Goal: Find specific page/section: Find specific page/section

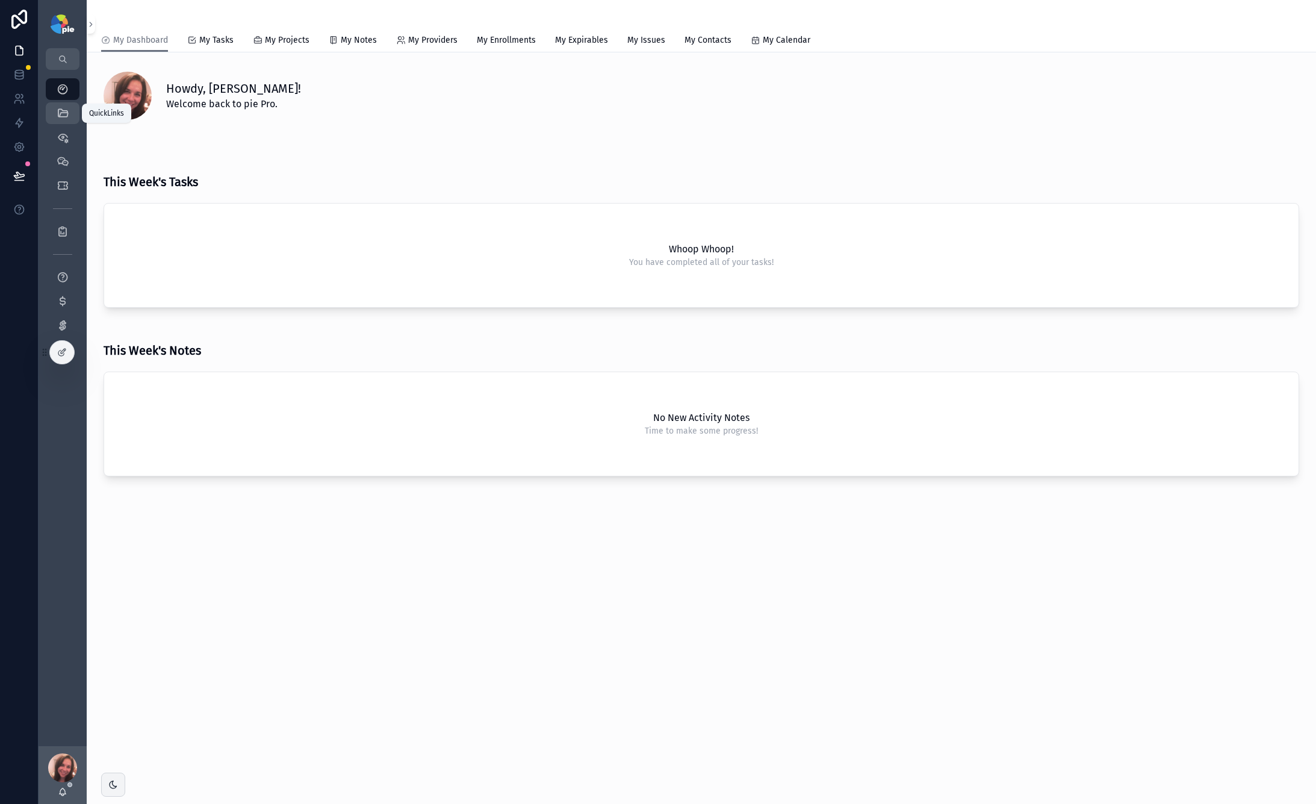
click at [70, 117] on div "QuickLinks" at bounding box center [62, 113] width 19 height 19
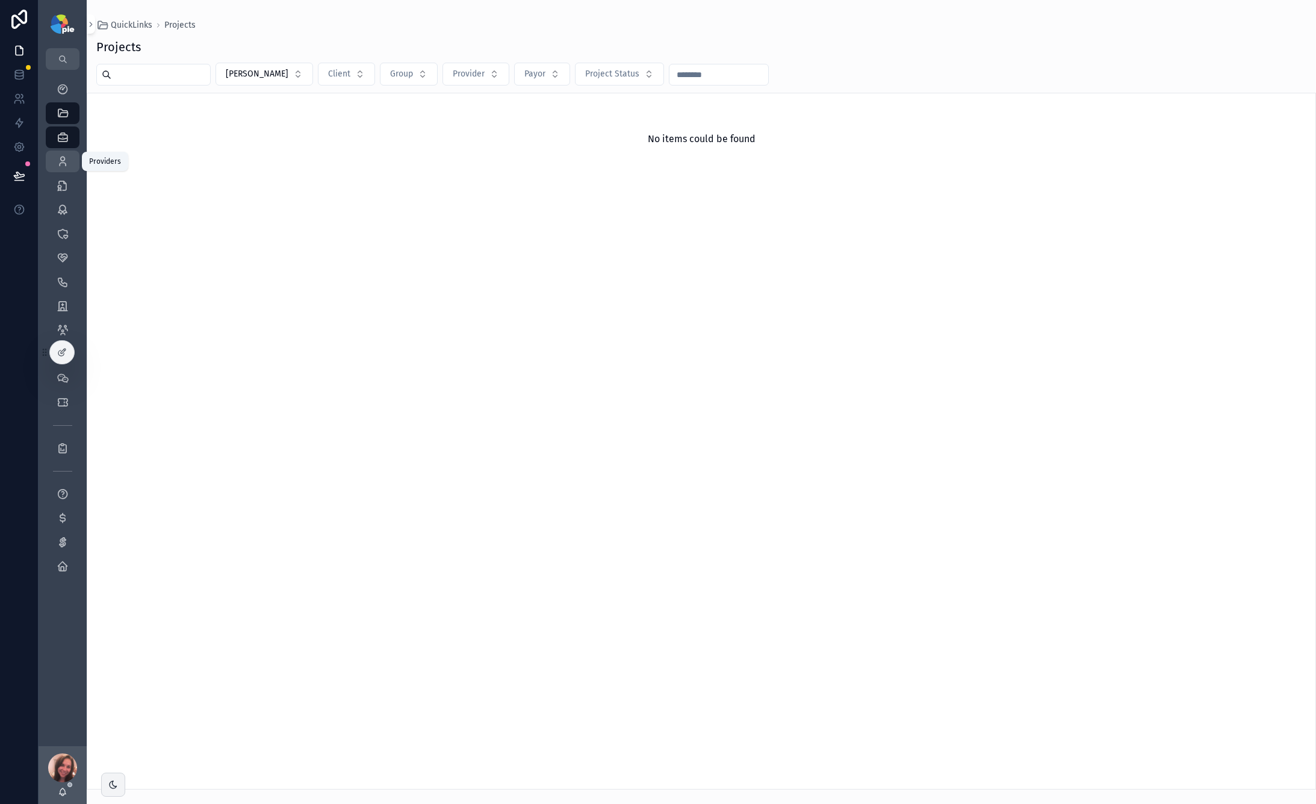
click at [69, 157] on div "Providers 295" at bounding box center [62, 161] width 19 height 19
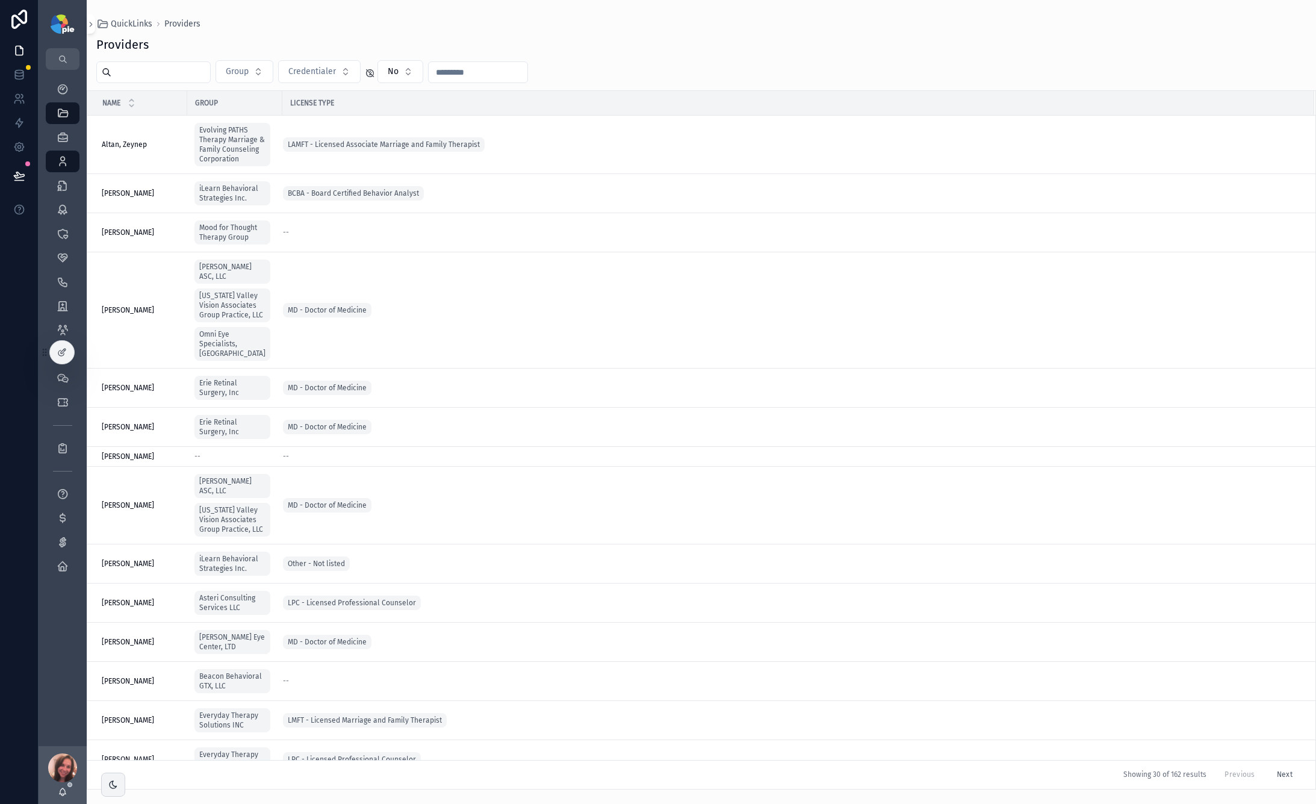
click at [166, 75] on input "scrollable content" at bounding box center [160, 72] width 99 height 17
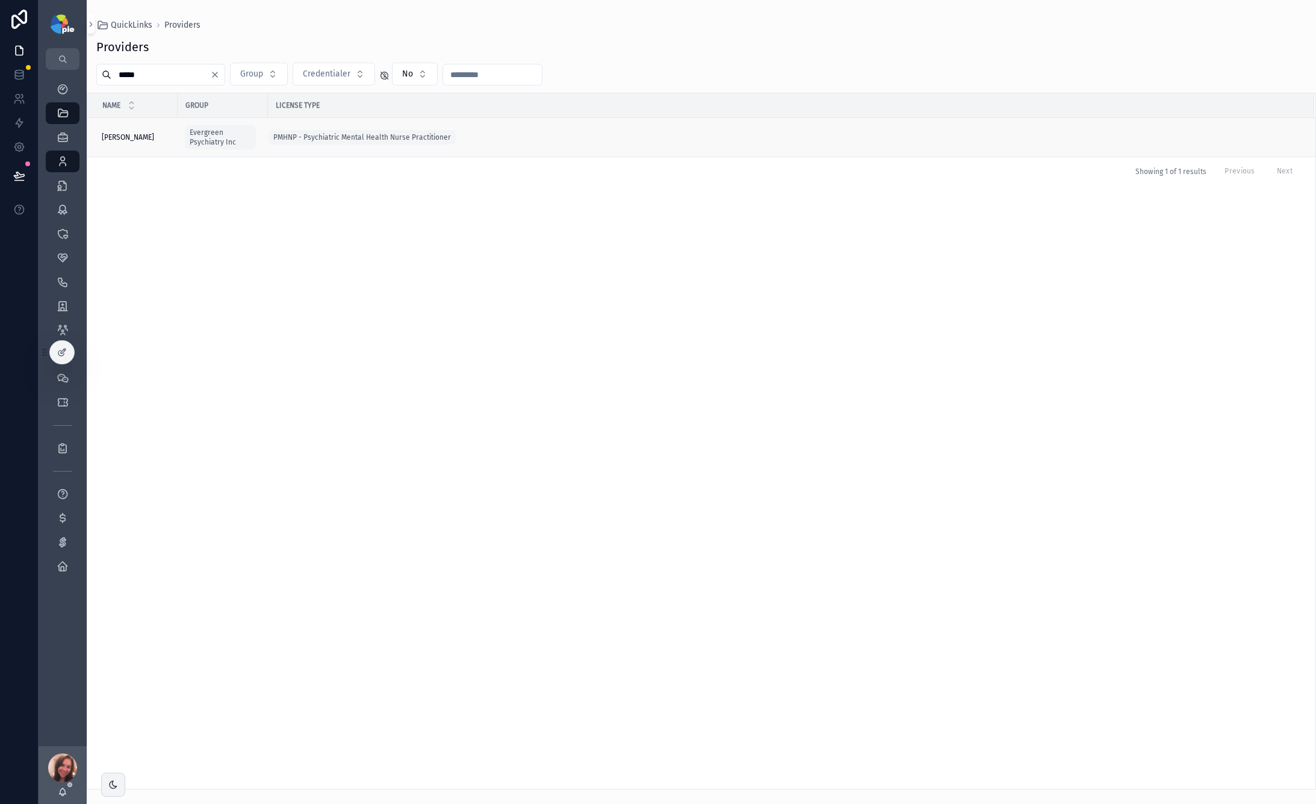
type input "*****"
click at [164, 141] on div "[PERSON_NAME], [PERSON_NAME], [PERSON_NAME]" at bounding box center [136, 137] width 69 height 10
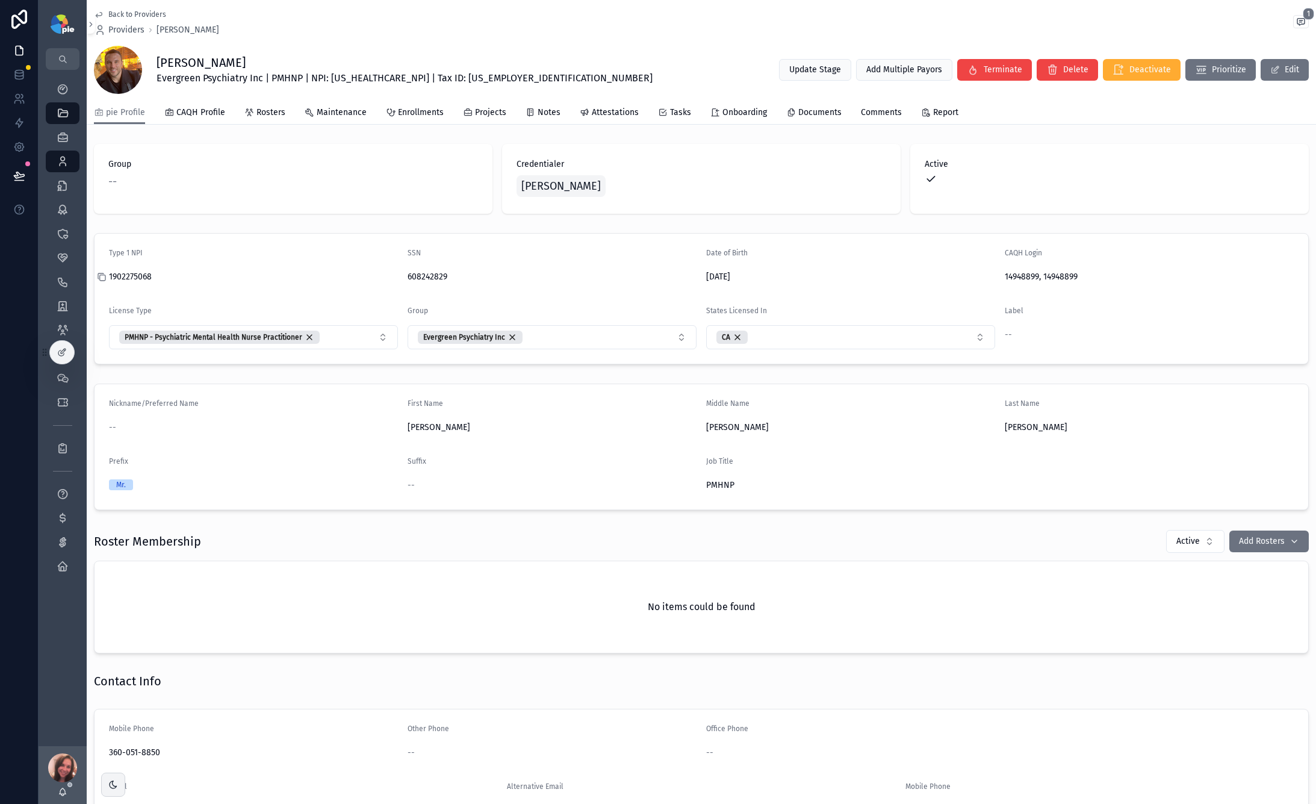
click at [104, 278] on icon "scrollable content" at bounding box center [102, 277] width 10 height 10
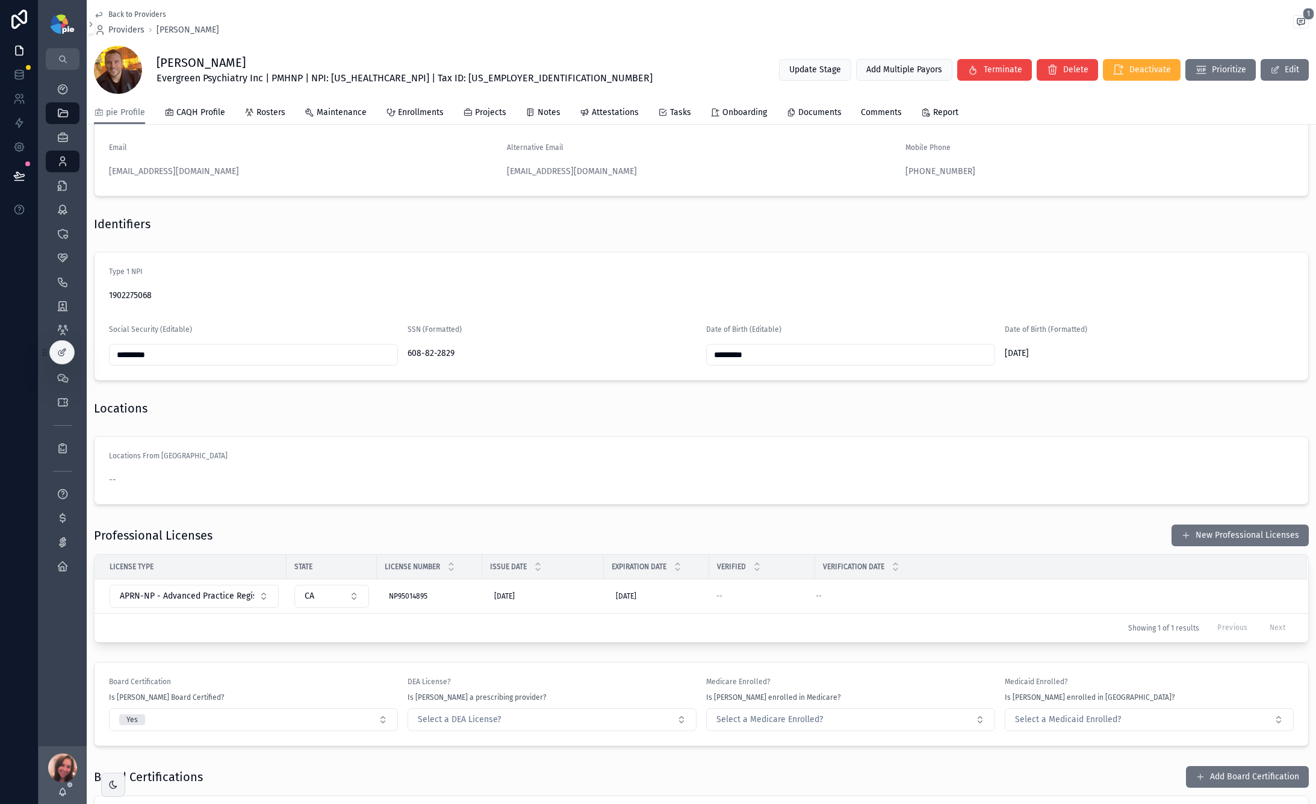
scroll to position [357, 0]
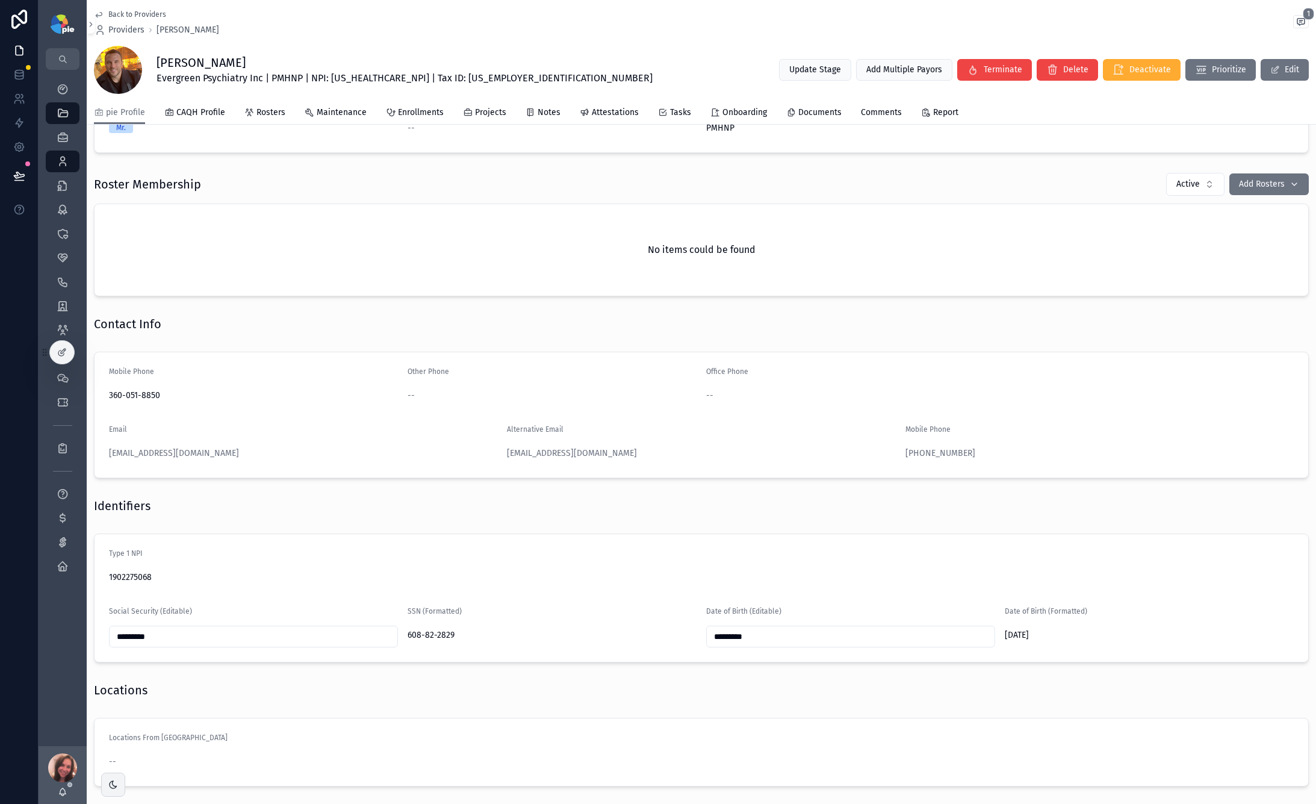
click at [210, 79] on span "Evergreen Psychiatry Inc | PMHNP | NPI: [US_HEALTHCARE_NPI] | Tax ID: [US_EMPLO…" at bounding box center [405, 78] width 496 height 14
click at [188, 78] on span "Evergreen Psychiatry Inc | PMHNP | NPI: [US_HEALTHCARE_NPI] | Tax ID: [US_EMPLO…" at bounding box center [405, 78] width 496 height 14
drag, startPoint x: 157, startPoint y: 79, endPoint x: 266, endPoint y: 80, distance: 109.6
click at [266, 80] on span "Evergreen Psychiatry Inc | PMHNP | NPI: [US_HEALTHCARE_NPI] | Tax ID: [US_EMPLO…" at bounding box center [405, 78] width 496 height 14
copy span "Evergreen Psychiatry Inc"
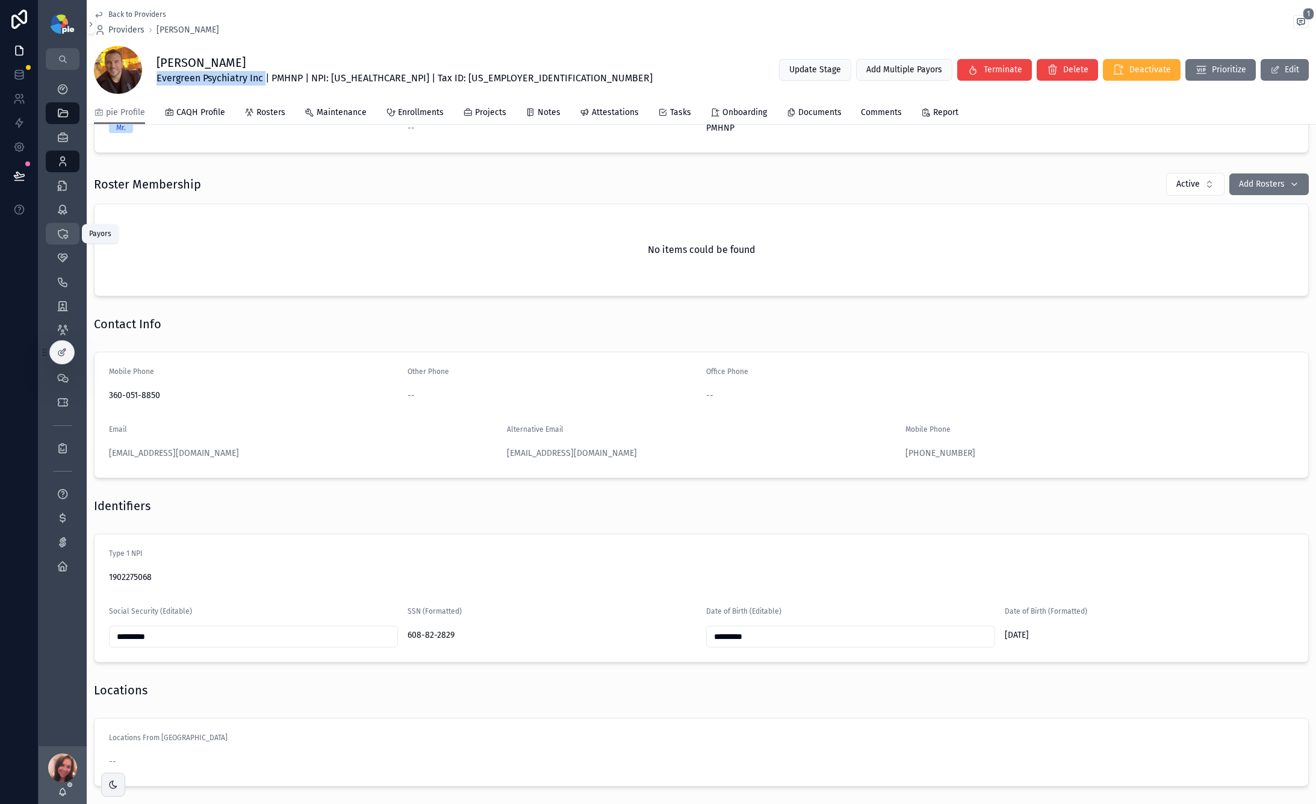
click at [68, 235] on icon "scrollable content" at bounding box center [63, 234] width 12 height 12
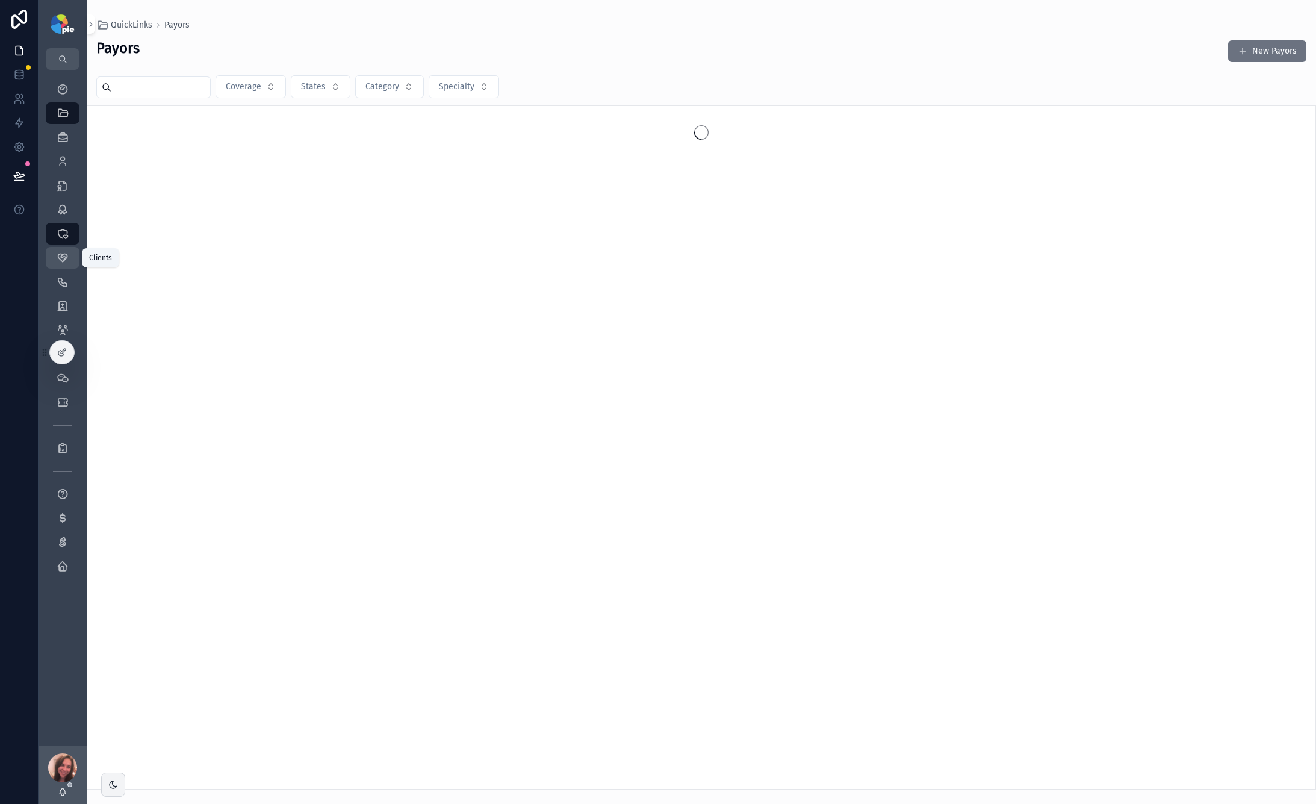
click at [70, 250] on div "Clients 58" at bounding box center [62, 257] width 19 height 19
click at [64, 261] on icon "scrollable content" at bounding box center [63, 258] width 12 height 12
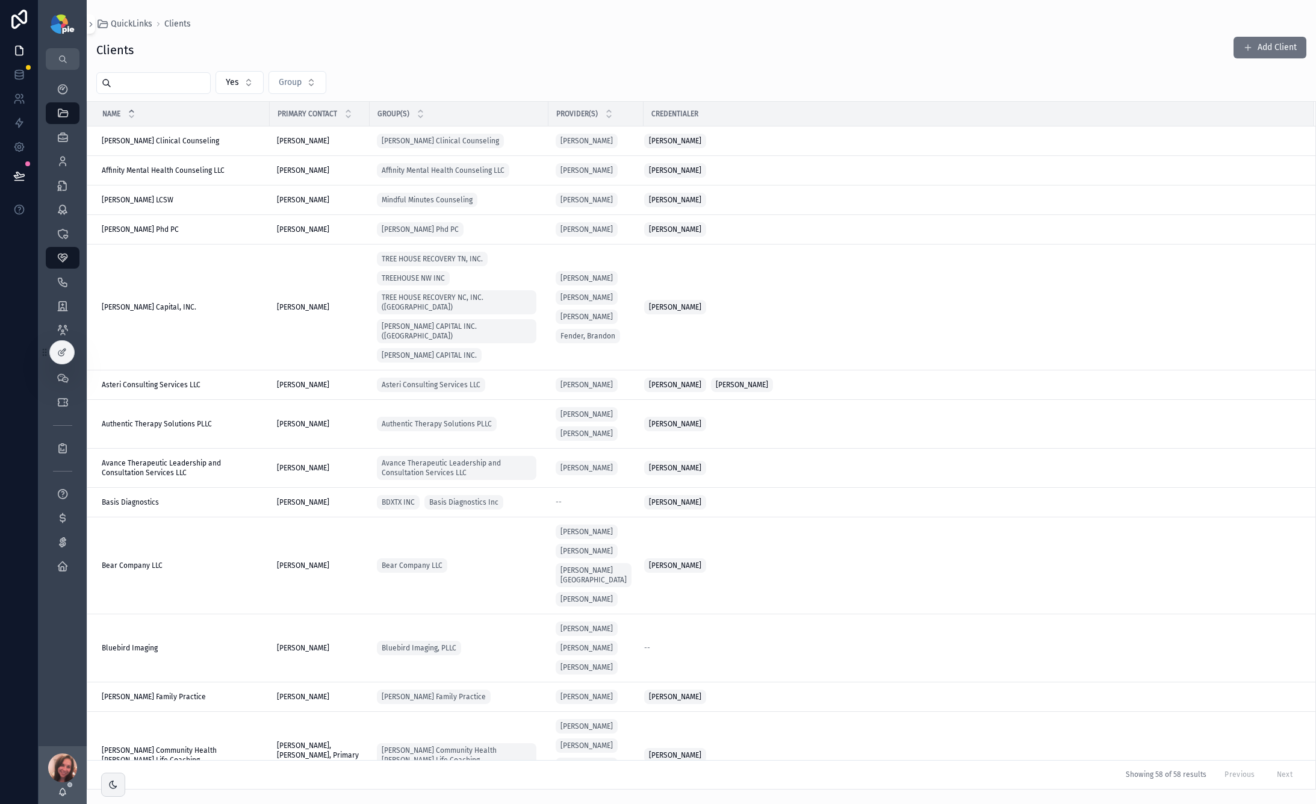
click at [137, 89] on input "scrollable content" at bounding box center [160, 83] width 99 height 17
type input "********"
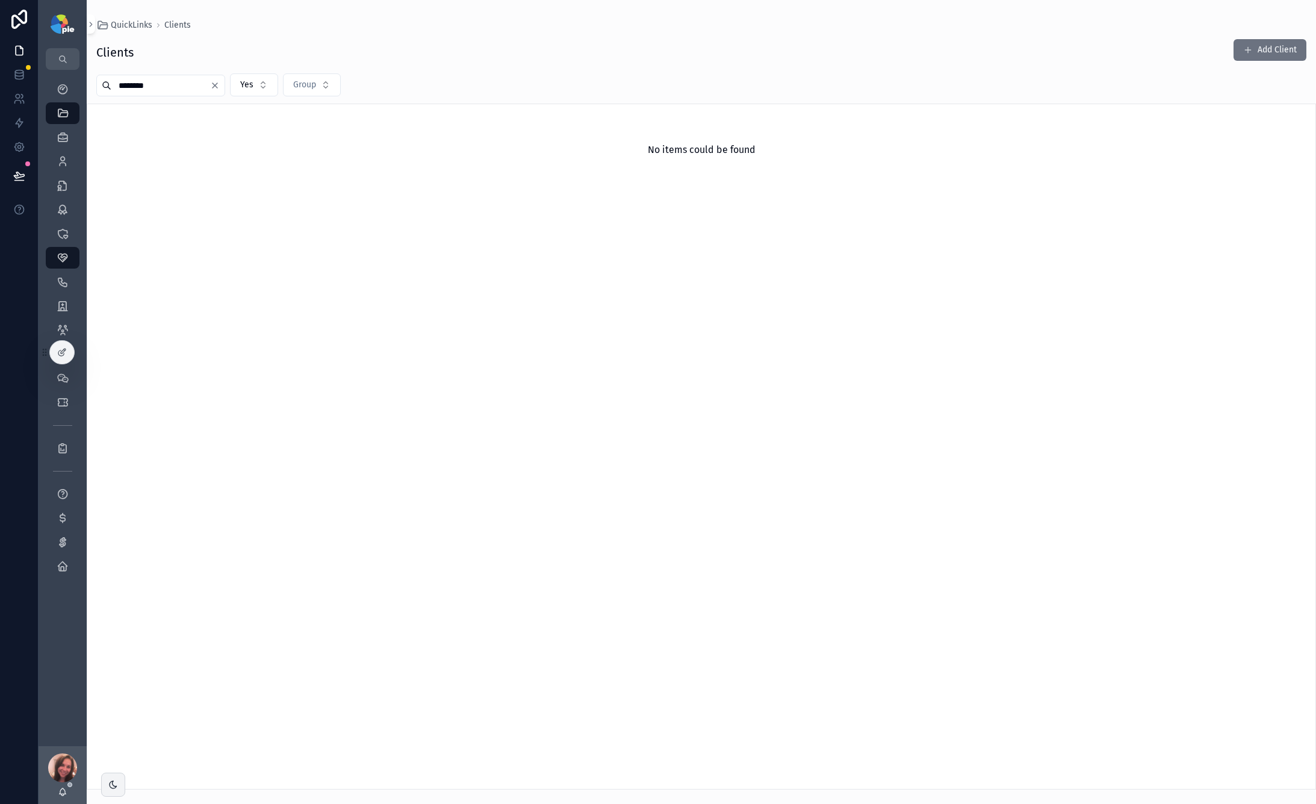
click at [60, 166] on icon "scrollable content" at bounding box center [63, 161] width 12 height 12
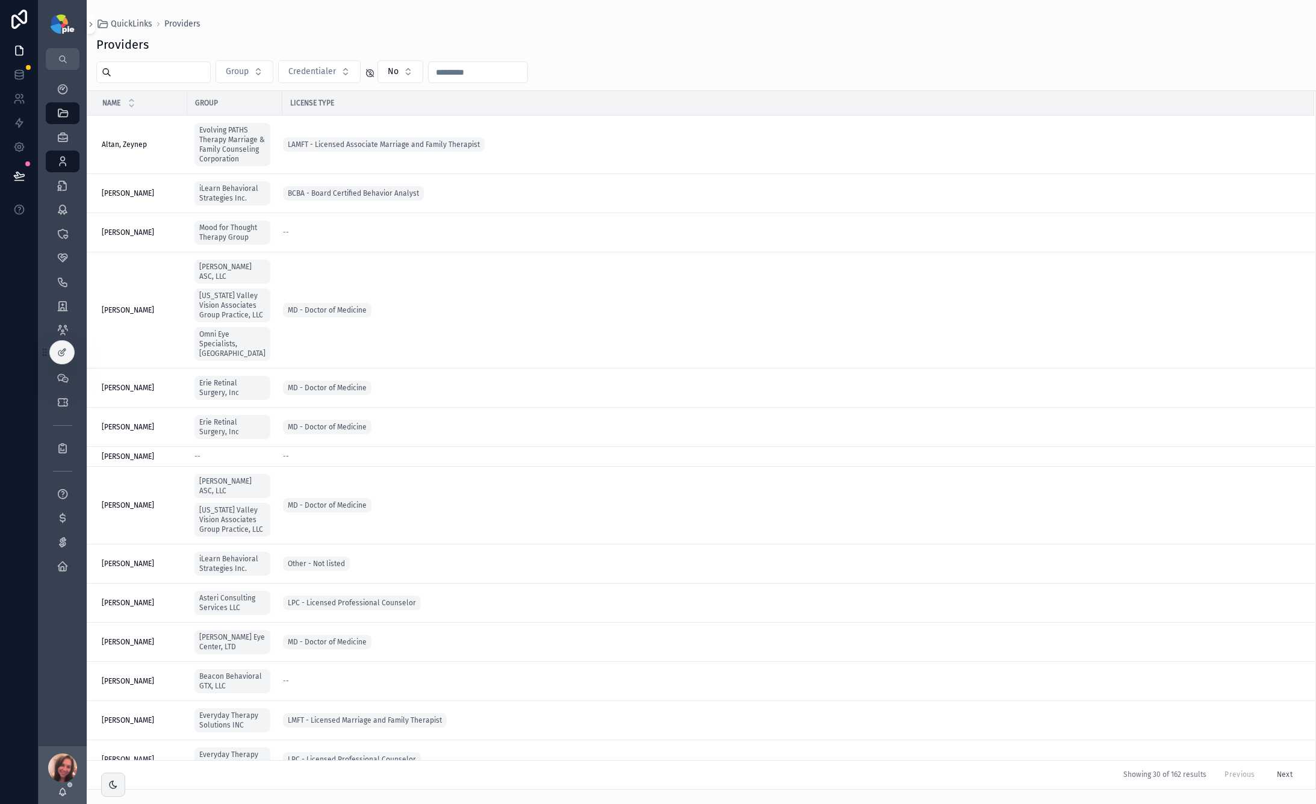
click at [146, 70] on input "scrollable content" at bounding box center [160, 72] width 99 height 17
type input "****"
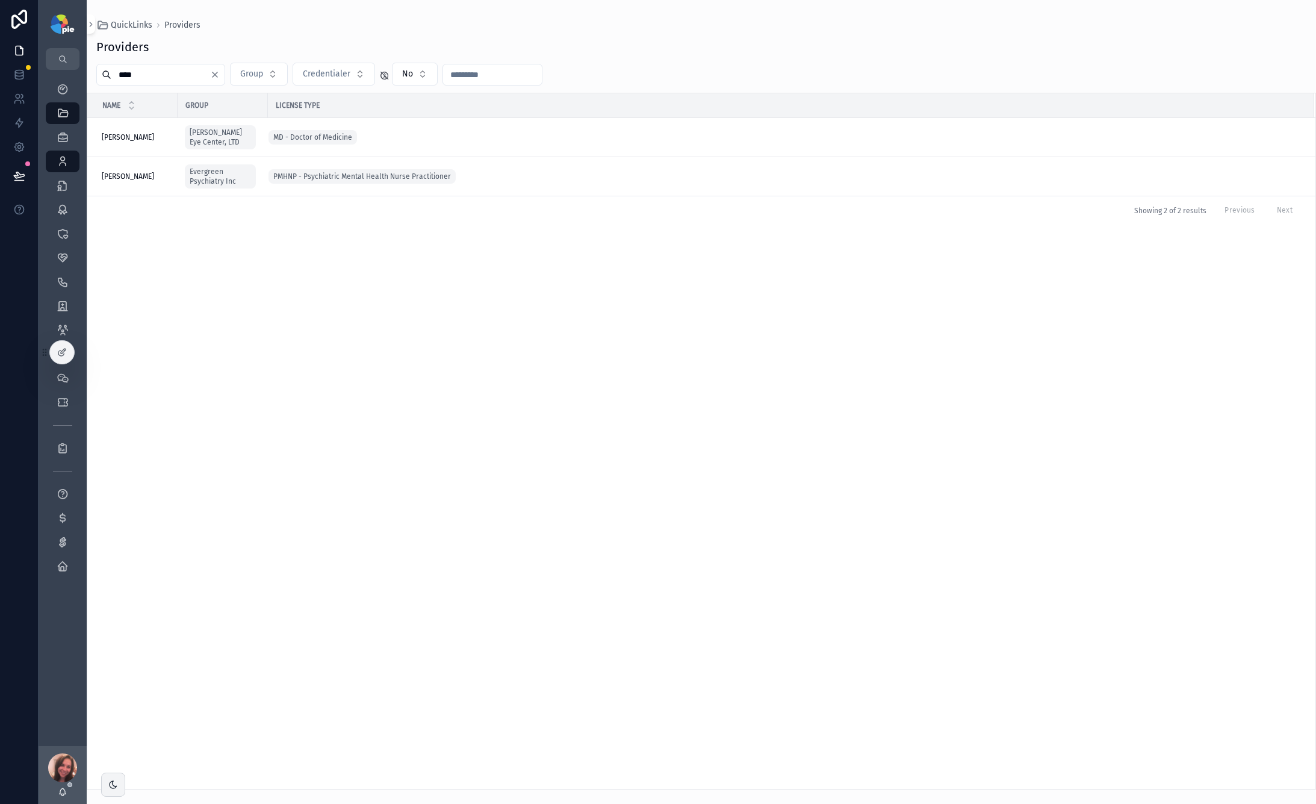
click at [160, 180] on div "[PERSON_NAME], [PERSON_NAME], [PERSON_NAME]" at bounding box center [136, 177] width 69 height 10
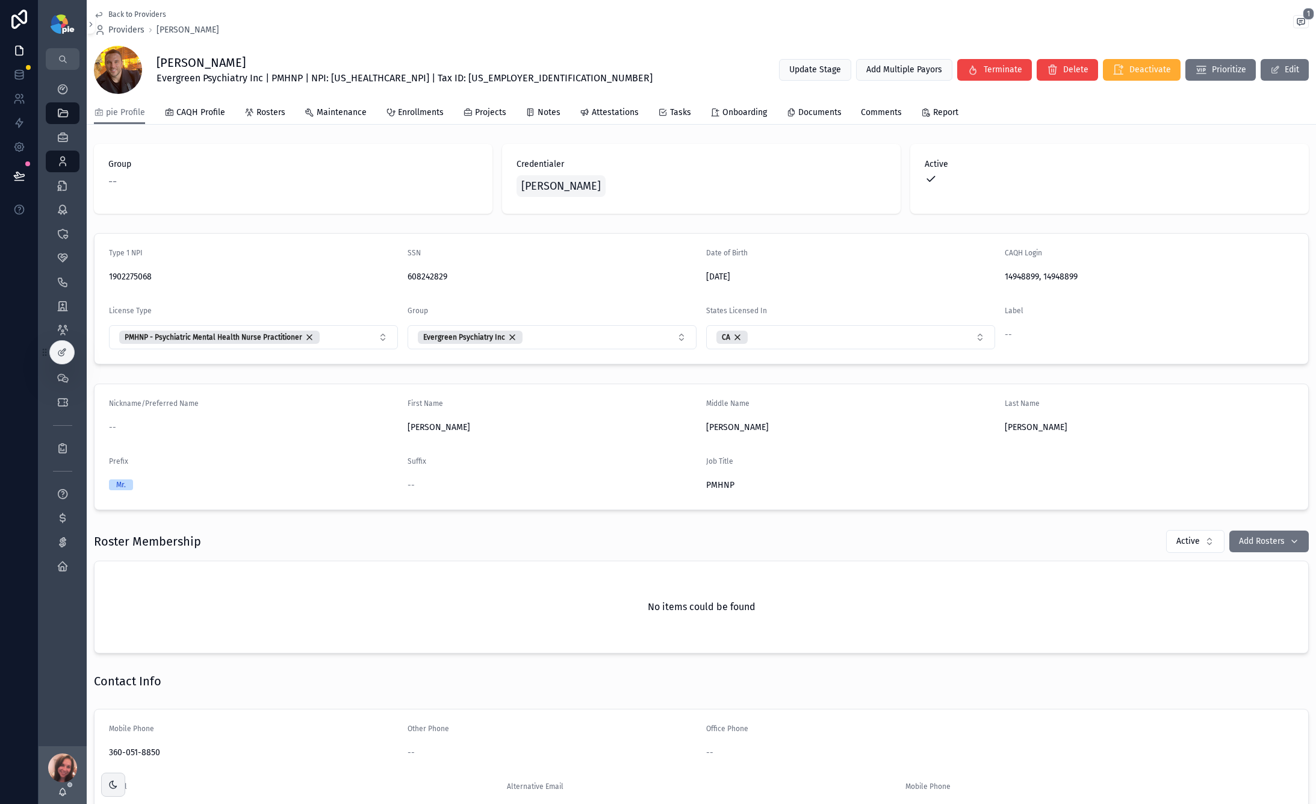
click at [160, 180] on div "Back to Providers Providers [PERSON_NAME] 1 [PERSON_NAME] Evergreen Psychiatry …" at bounding box center [702, 402] width 1230 height 804
